Goal: Task Accomplishment & Management: Complete application form

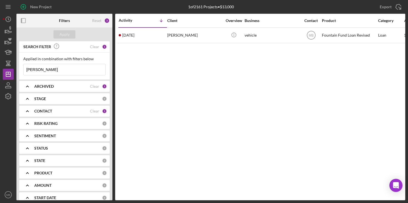
click at [87, 71] on input "[PERSON_NAME]" at bounding box center [65, 69] width 82 height 11
type input "h"
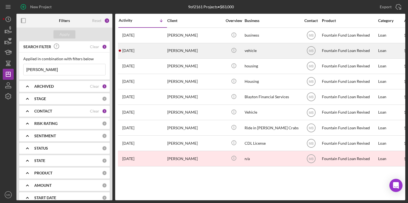
type input "jerome sims"
click at [134, 52] on time "2 months ago" at bounding box center [128, 50] width 12 height 4
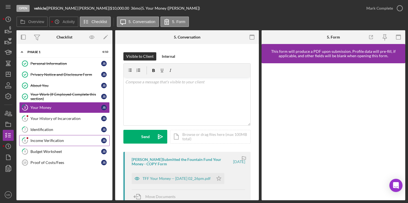
click at [67, 138] on div "Income Verification" at bounding box center [65, 140] width 71 height 4
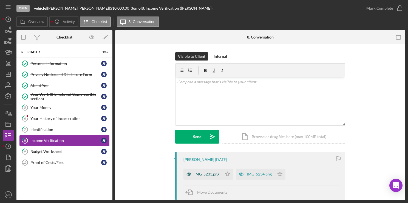
click at [195, 172] on div "IMG_5233.png" at bounding box center [207, 174] width 25 height 4
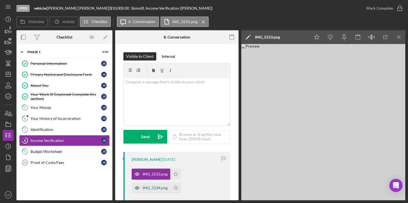
click at [161, 186] on div "IMG_5234.png" at bounding box center [155, 187] width 25 height 4
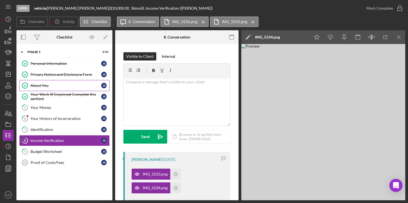
click at [39, 83] on div "About You" at bounding box center [65, 85] width 71 height 4
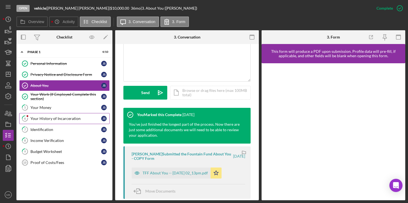
scroll to position [130, 0]
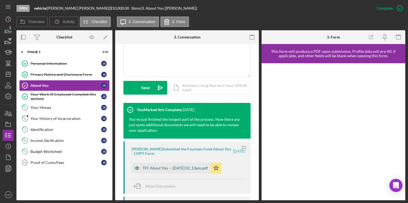
click at [186, 167] on div "TFF About You -- 2025-06-11 02_13pm.pdf" at bounding box center [175, 167] width 65 height 4
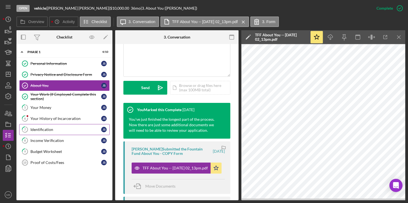
click at [46, 125] on link "7 Identification J S" at bounding box center [64, 129] width 91 height 11
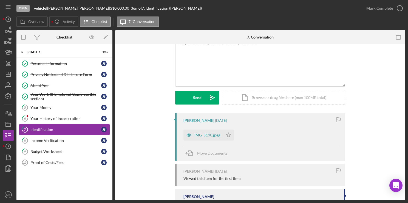
scroll to position [40, 0]
click at [203, 136] on div "IMG_5190.jpeg" at bounding box center [204, 134] width 40 height 11
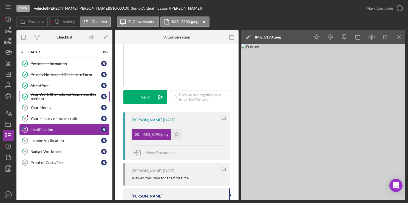
click at [55, 96] on div "Your Work (If Employed Complete this section)" at bounding box center [65, 96] width 71 height 9
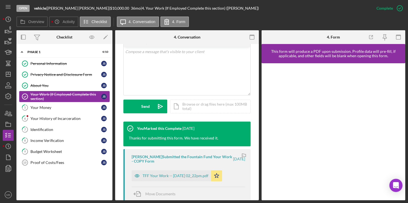
scroll to position [116, 0]
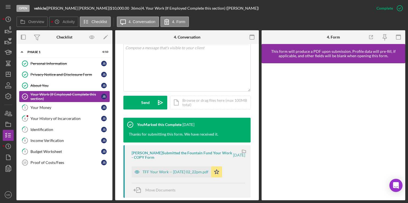
click at [186, 176] on div "TFF Your Work -- 2025-06-11 02_22pm.pdf" at bounding box center [172, 171] width 80 height 11
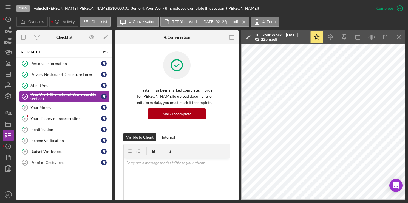
scroll to position [0, 0]
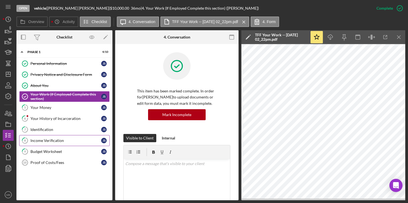
click at [44, 139] on div "Income Verification" at bounding box center [65, 140] width 71 height 4
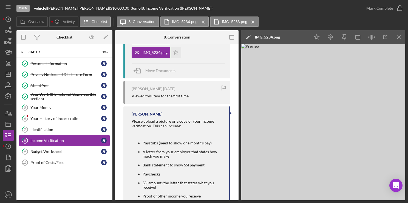
scroll to position [137, 0]
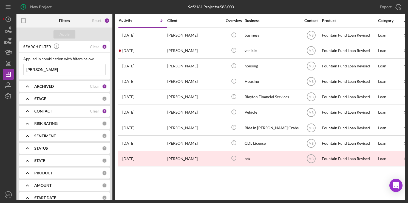
click at [24, 7] on icon "button" at bounding box center [23, 7] width 14 height 14
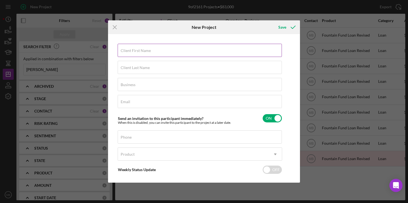
click at [158, 46] on div "Client First Name Required" at bounding box center [200, 51] width 165 height 14
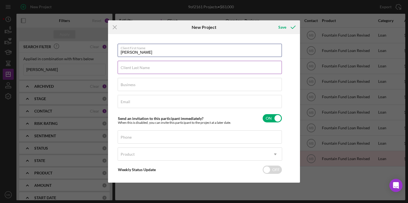
type input "Armond"
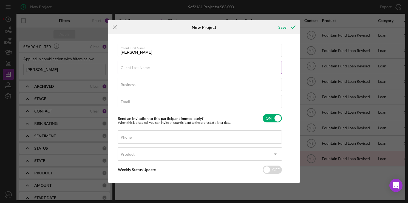
click at [225, 70] on input "Client Last Name" at bounding box center [200, 67] width 164 height 13
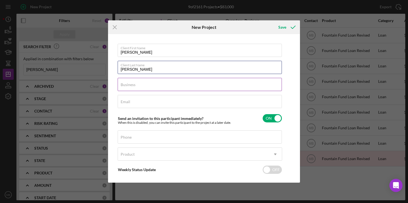
type input "Suber"
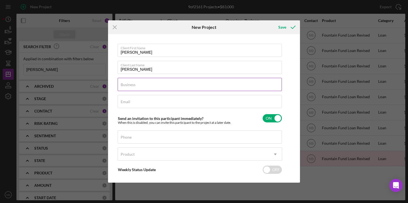
click at [225, 88] on input "Business" at bounding box center [200, 84] width 164 height 13
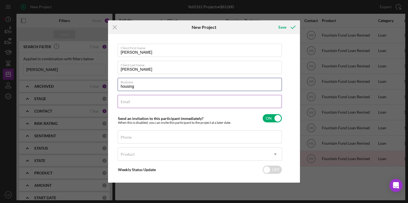
type input "housing"
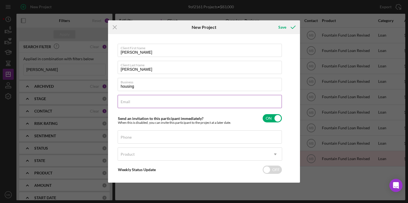
click at [244, 105] on input "Email" at bounding box center [200, 101] width 164 height 13
type input "a"
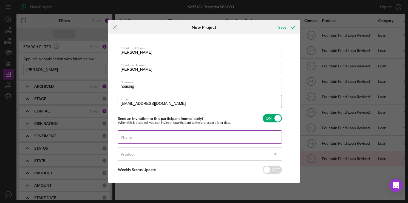
type input "armondxavier@yahoo.com"
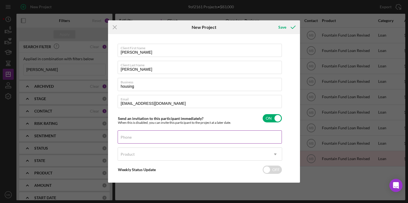
click at [201, 140] on input "Phone" at bounding box center [200, 136] width 164 height 13
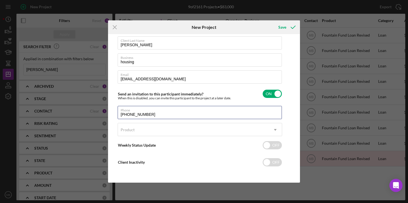
type input "(570) 817-0683"
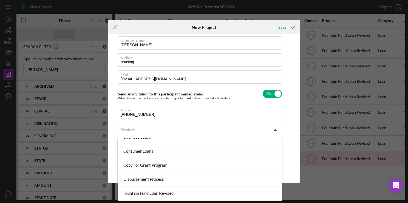
scroll to position [49, 0]
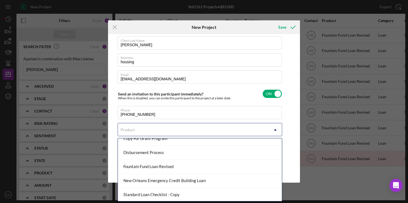
click at [195, 168] on div "Fountain Fund Loan Revised" at bounding box center [200, 166] width 164 height 14
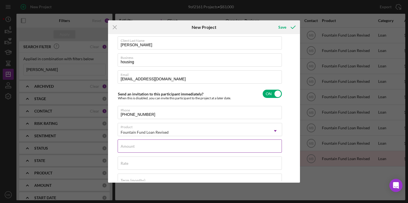
click at [204, 148] on input "Amount" at bounding box center [200, 145] width 164 height 13
click at [135, 144] on label "Amount" at bounding box center [128, 146] width 14 height 4
click at [148, 144] on input "Amount" at bounding box center [200, 145] width 164 height 13
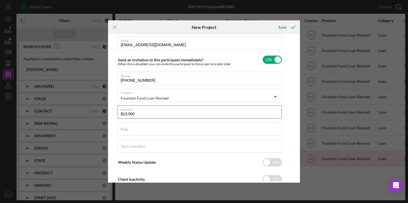
scroll to position [75, 0]
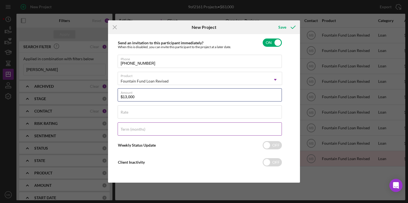
type input "$13,000"
click at [214, 132] on input "Term (months)" at bounding box center [200, 128] width 164 height 13
type input "36"
click at [284, 26] on div "Save" at bounding box center [283, 27] width 8 height 11
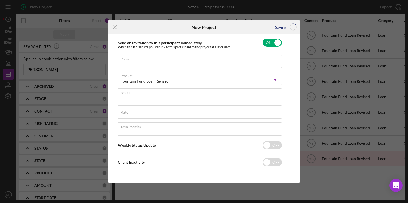
scroll to position [24, 0]
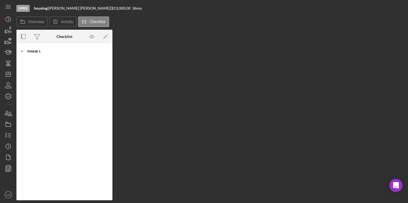
click at [30, 52] on div "Phase 1" at bounding box center [66, 51] width 78 height 3
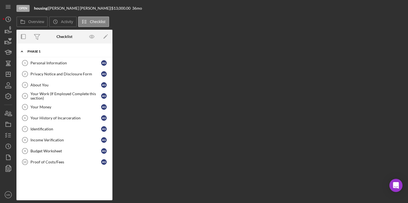
click at [30, 52] on div "Phase 1" at bounding box center [66, 51] width 78 height 3
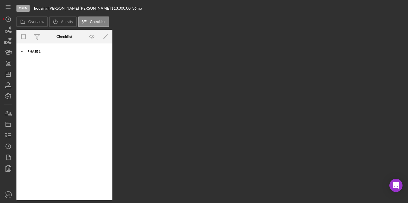
click at [30, 52] on div "Phase 1" at bounding box center [66, 51] width 78 height 3
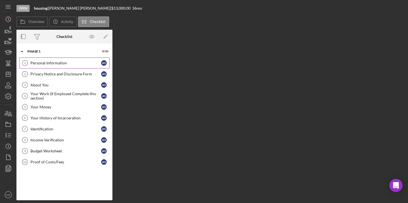
click at [40, 62] on div "Personal Information" at bounding box center [65, 63] width 71 height 4
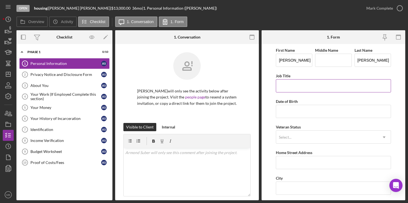
click at [305, 85] on input "Job Title" at bounding box center [333, 85] width 115 height 13
type input "Enviornmental services"
click at [308, 112] on input "Date of Birth" at bounding box center [333, 111] width 115 height 13
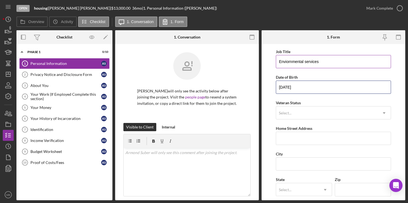
scroll to position [33, 0]
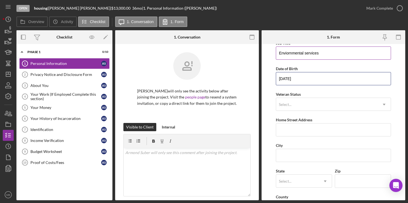
type input "02/24/1988"
click at [328, 131] on input "Home Street Address" at bounding box center [333, 129] width 115 height 13
type input "2"
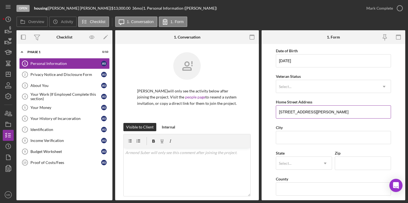
scroll to position [58, 0]
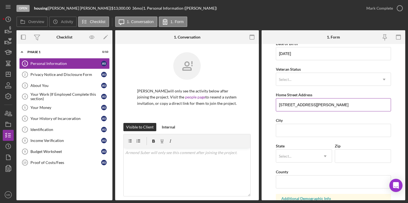
type input "6130 Vandike Street"
click at [353, 157] on input "Zip" at bounding box center [363, 155] width 56 height 13
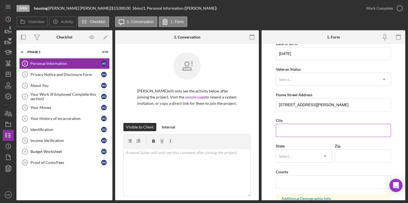
click at [296, 131] on input "City" at bounding box center [333, 129] width 115 height 13
type input "Philadelphia"
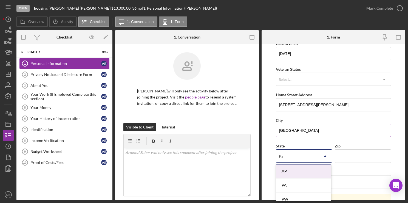
type input "Pa"
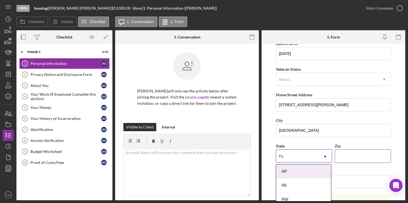
click at [361, 157] on input "Zip" at bounding box center [363, 155] width 56 height 13
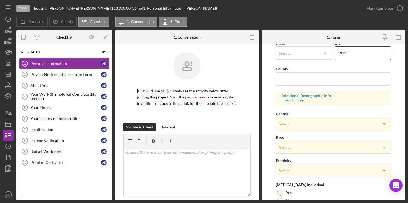
scroll to position [209, 0]
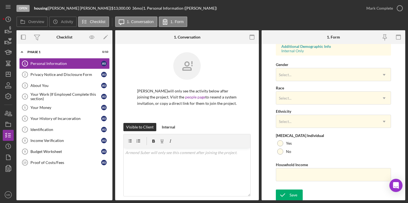
type input "19135"
click at [287, 196] on icon "submit" at bounding box center [283, 195] width 14 height 14
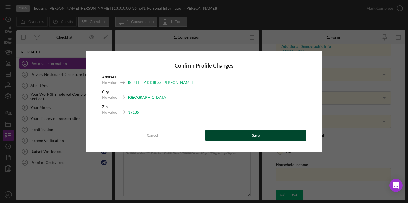
click at [251, 139] on button "Save" at bounding box center [256, 135] width 101 height 11
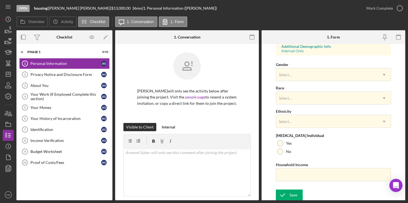
click at [401, 7] on div "Form submitted" at bounding box center [360, 5] width 88 height 2
click at [0, 0] on icon "button" at bounding box center [0, 0] width 0 height 0
click at [289, 196] on icon "submit" at bounding box center [283, 195] width 14 height 14
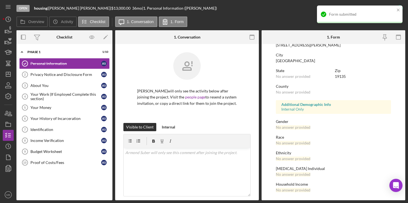
click at [72, 74] on div "Privacy Notice and Disclosure Form" at bounding box center [65, 74] width 71 height 4
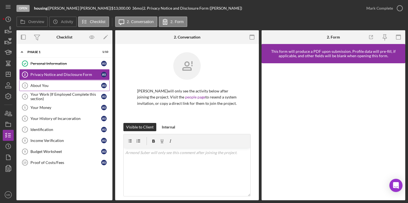
click at [32, 84] on div "About You" at bounding box center [65, 85] width 71 height 4
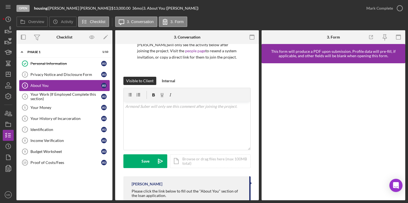
scroll to position [61, 0]
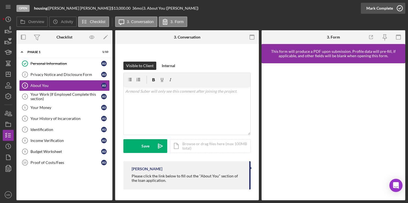
click at [400, 7] on icon "button" at bounding box center [400, 8] width 14 height 14
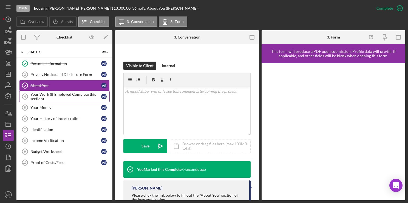
click at [54, 96] on div "Your Work (If Employed Complete this section)" at bounding box center [65, 96] width 71 height 9
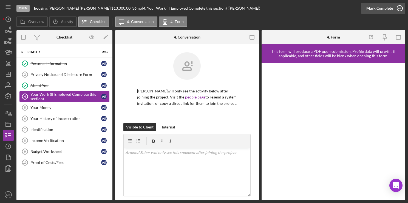
click at [399, 10] on icon "button" at bounding box center [400, 8] width 14 height 14
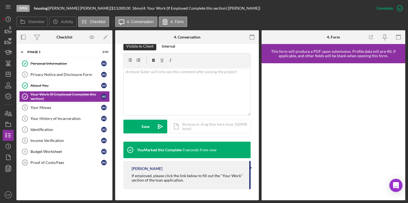
scroll to position [89, 0]
click at [42, 109] on div "Your Money" at bounding box center [65, 107] width 71 height 4
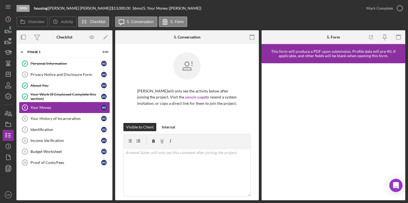
click at [41, 108] on div "Your Money" at bounding box center [65, 107] width 71 height 4
click at [57, 119] on div "Your History of Incarceration" at bounding box center [65, 118] width 71 height 4
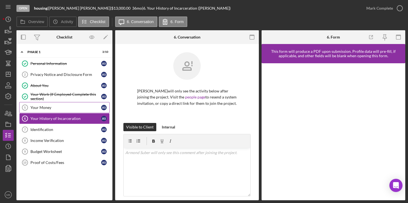
click at [41, 108] on div "Your Money" at bounding box center [65, 107] width 71 height 4
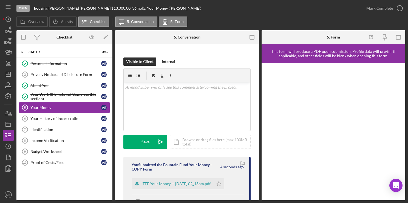
scroll to position [121, 0]
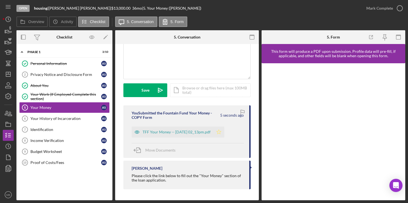
click at [224, 128] on icon "Icon/Star" at bounding box center [219, 131] width 11 height 11
click at [402, 10] on circle "button" at bounding box center [399, 7] width 5 height 5
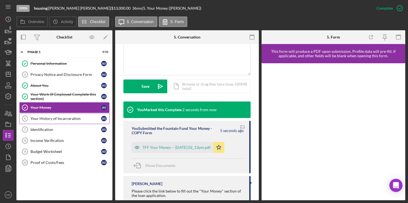
click at [61, 120] on link "Your History of Incarceration 6 Your History of Incarceration A S" at bounding box center [64, 118] width 91 height 11
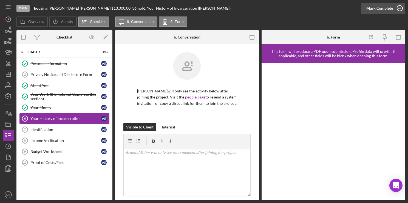
click at [400, 9] on polyline "button" at bounding box center [400, 8] width 2 height 1
click at [44, 130] on div "Identification" at bounding box center [65, 129] width 71 height 4
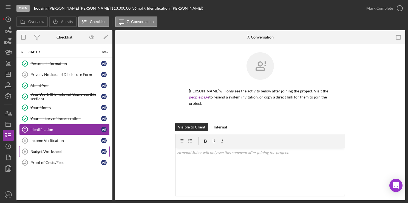
click at [49, 149] on div "Budget Worksheet" at bounding box center [65, 151] width 71 height 4
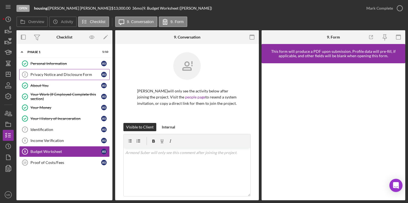
click at [66, 73] on div "Privacy Notice and Disclosure Form" at bounding box center [65, 74] width 71 height 4
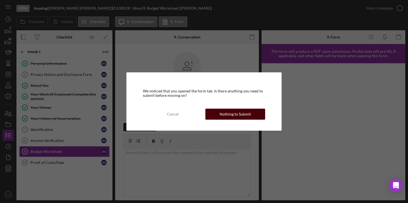
click at [228, 111] on div "Nothing to Submit" at bounding box center [235, 113] width 31 height 11
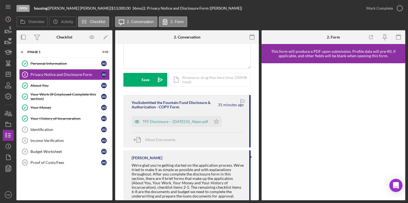
scroll to position [157, 0]
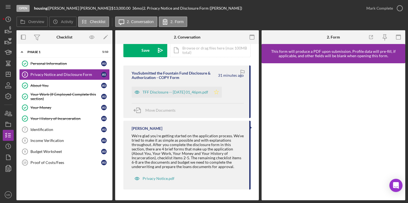
click at [222, 94] on icon "Icon/Star" at bounding box center [216, 91] width 11 height 11
click at [400, 10] on icon "button" at bounding box center [400, 8] width 14 height 14
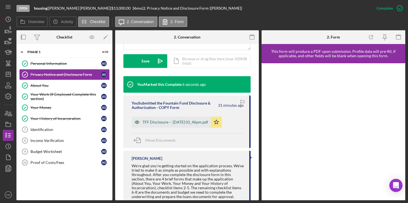
click at [187, 124] on div "TFF Disclosure -- 2025-08-25 01_46pm.pdf" at bounding box center [171, 121] width 79 height 11
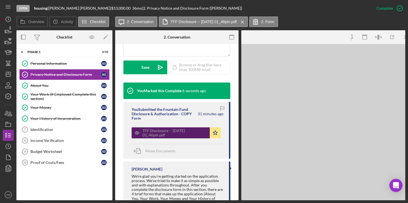
scroll to position [152, 0]
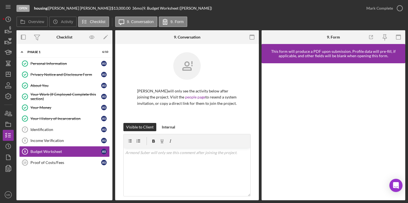
click at [127, 76] on div "Armond Suber will only see the activity below after joining the project. Visit …" at bounding box center [186, 87] width 127 height 71
click at [402, 10] on icon "button" at bounding box center [400, 8] width 14 height 14
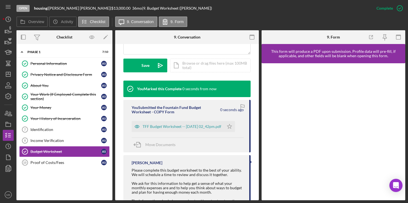
scroll to position [142, 0]
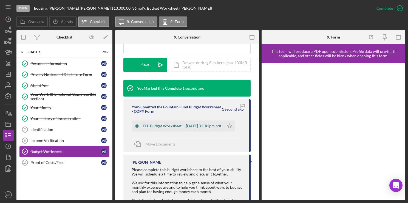
click at [209, 128] on div "TFF Budget Worksheet -- 2025-08-25 02_42pm.pdf" at bounding box center [182, 125] width 79 height 4
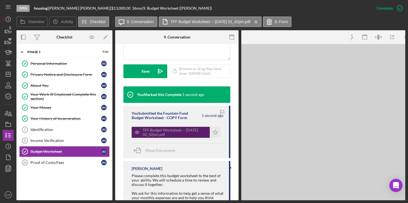
scroll to position [148, 0]
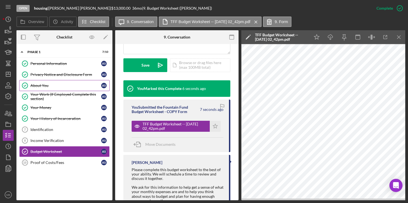
click at [40, 87] on link "About You About You A S" at bounding box center [64, 85] width 91 height 11
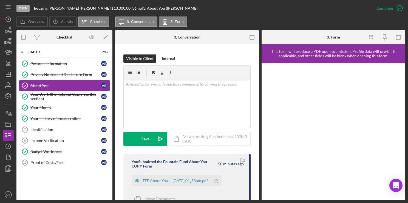
scroll to position [70, 0]
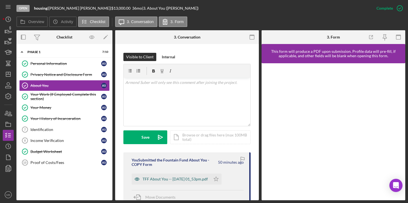
click at [195, 179] on div "TFF About You -- 2025-08-25 01_53pm.pdf" at bounding box center [175, 178] width 65 height 4
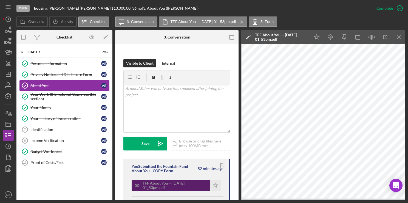
click at [169, 177] on div "TFF About You -- 2025-08-25 01_53pm.pdf Icon/Star" at bounding box center [178, 184] width 92 height 14
